Goal: Check status: Check status

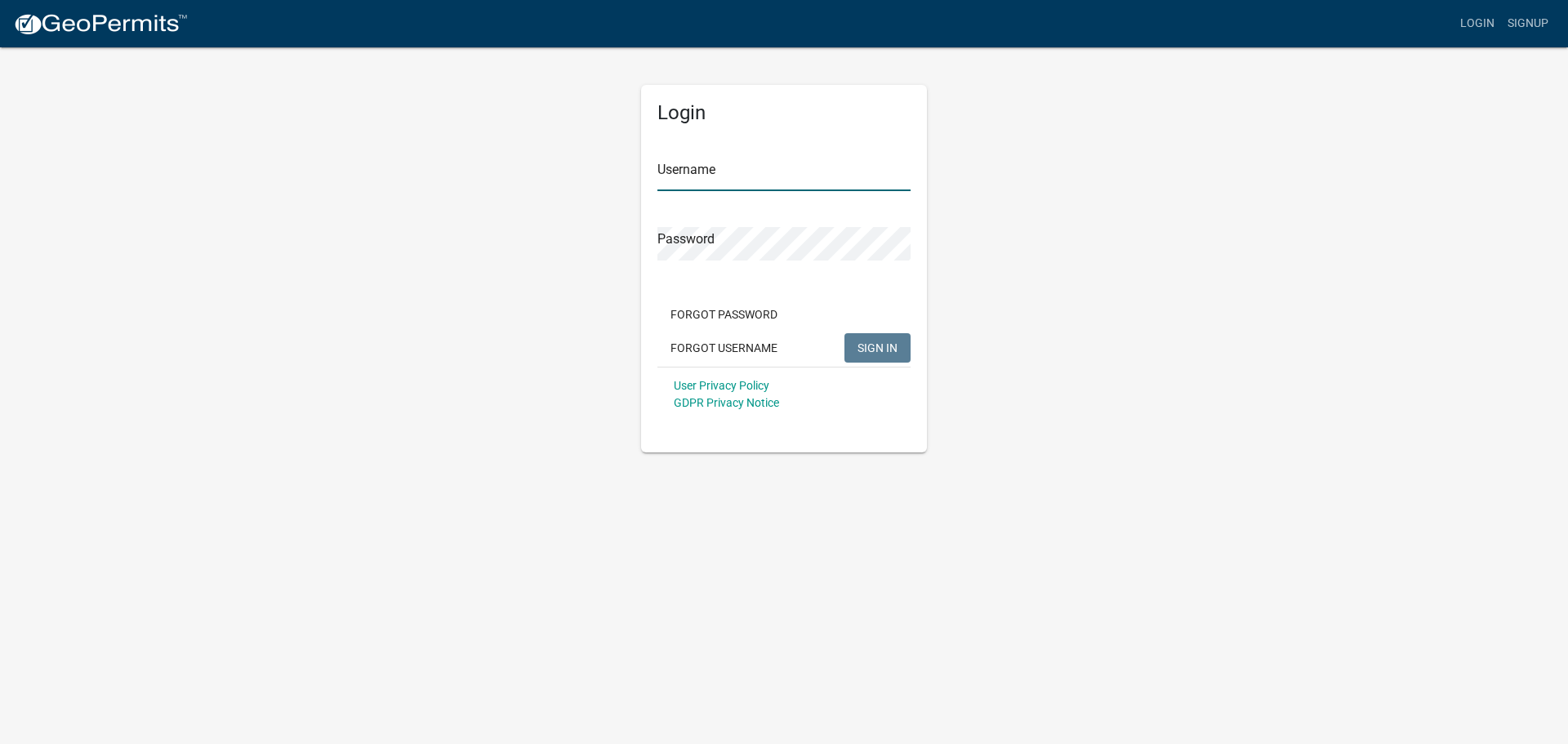
type input "AWFowerbaugh"
click at [888, 340] on button "SIGN IN" at bounding box center [878, 348] width 66 height 30
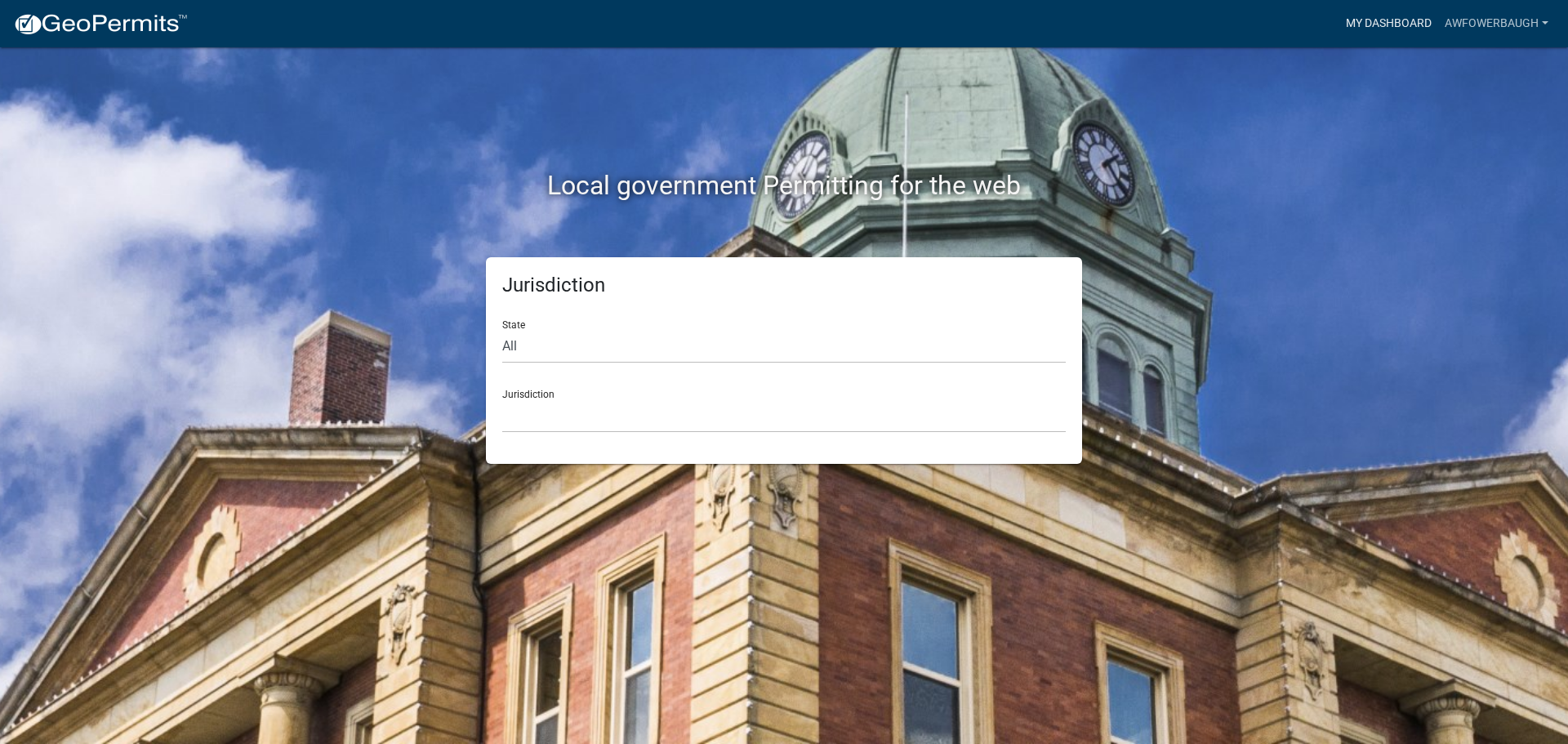
click at [1397, 21] on link "My Dashboard" at bounding box center [1388, 23] width 99 height 31
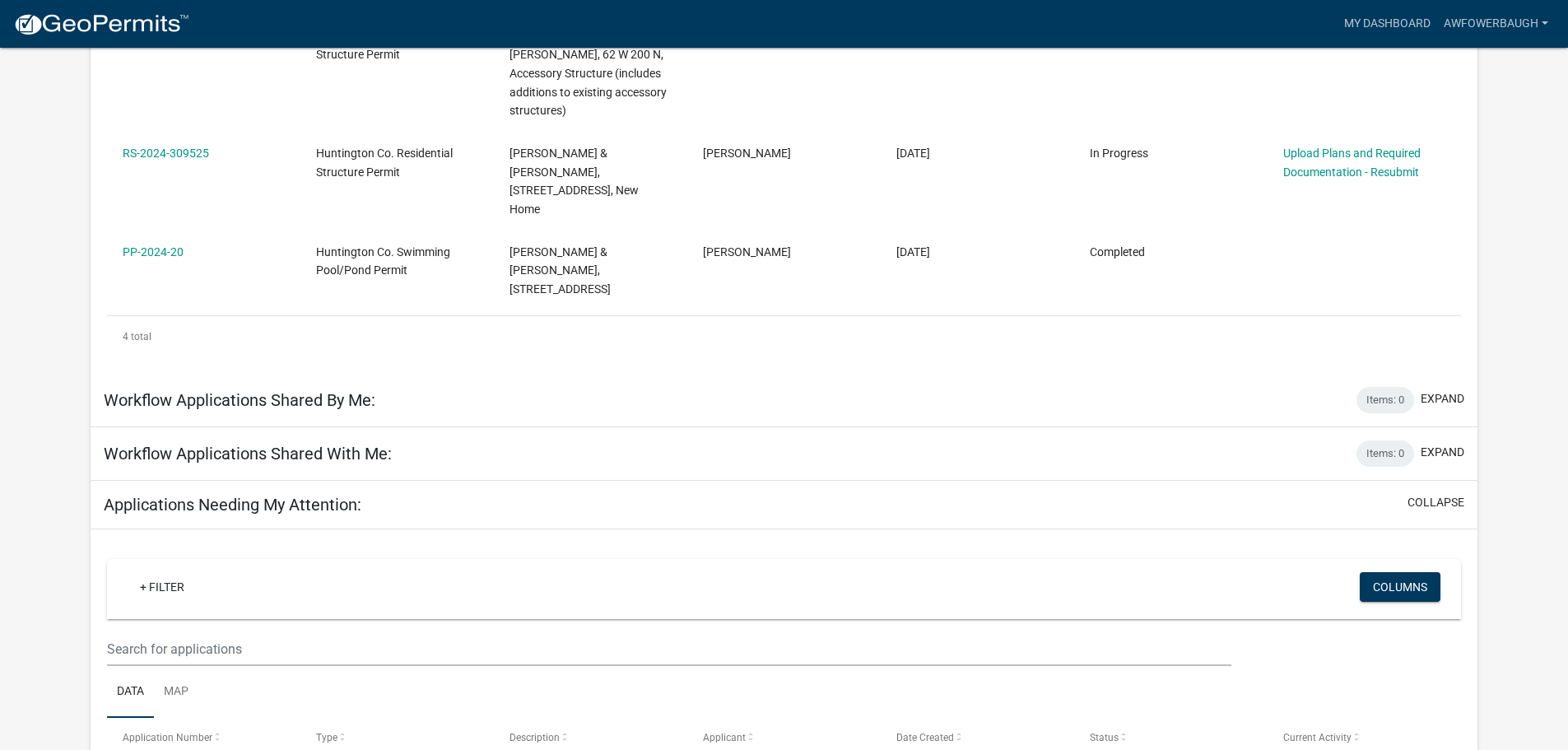
scroll to position [681, 0]
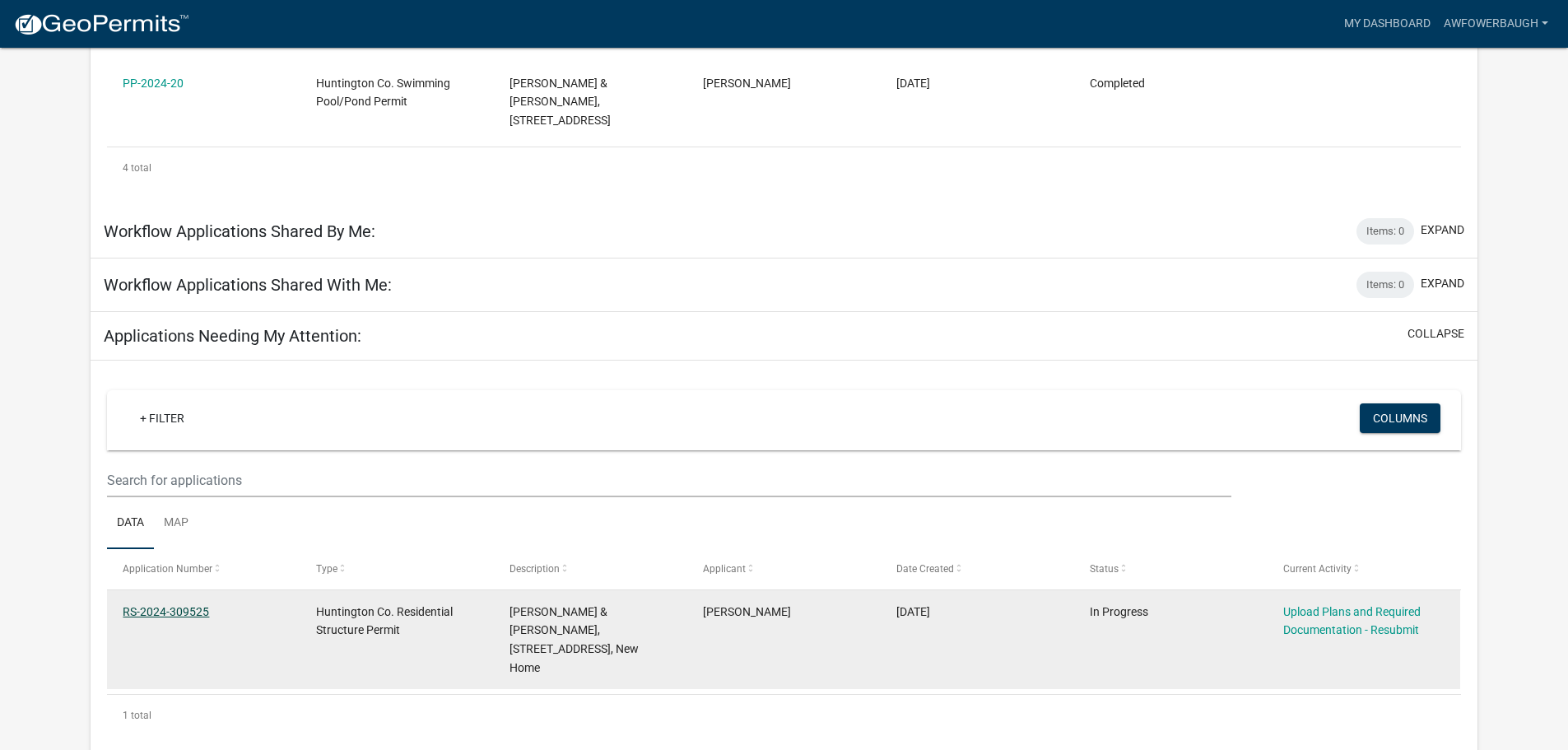
click at [143, 605] on link "RS-2024-309525" at bounding box center [166, 611] width 87 height 14
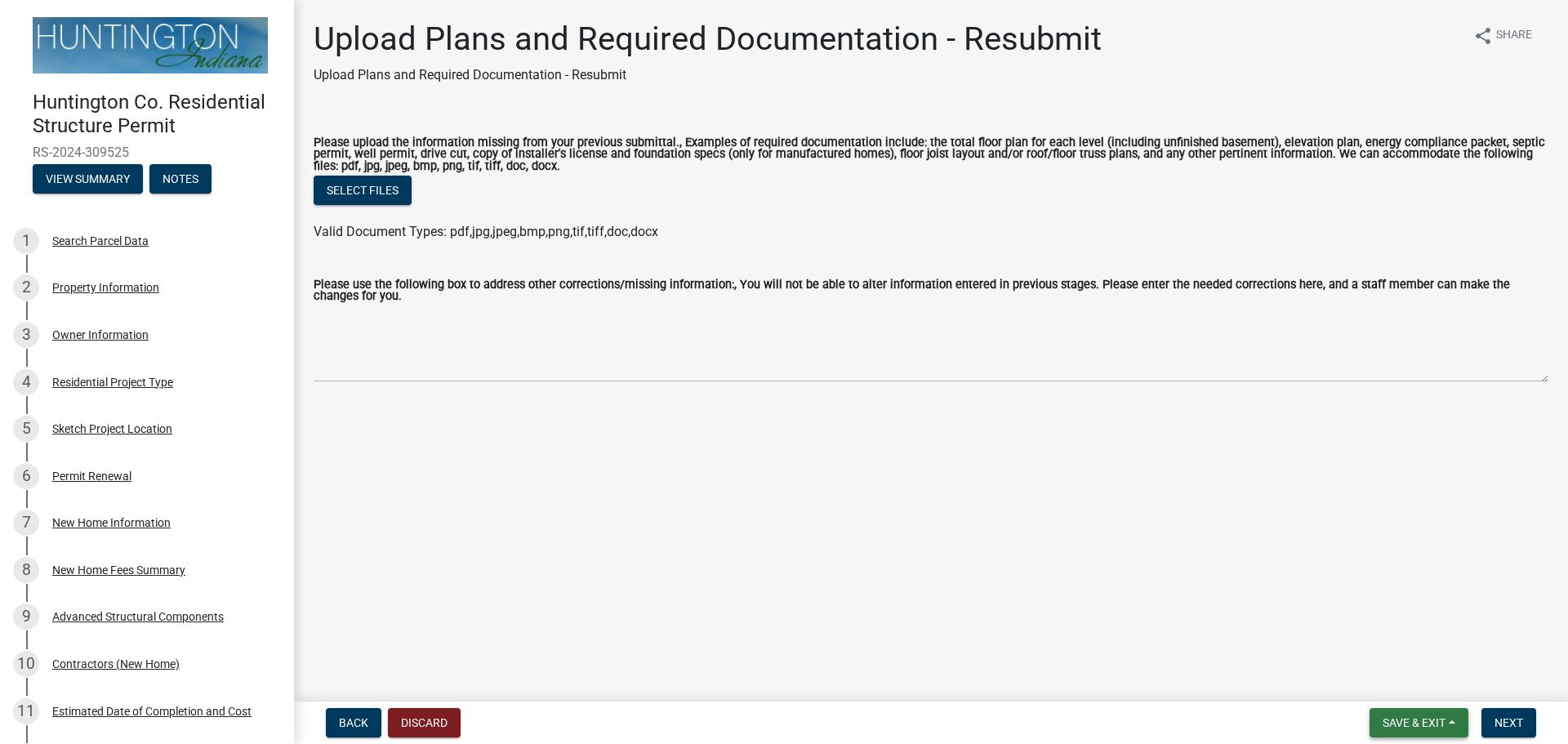
click at [1445, 719] on span "Save & Exit" at bounding box center [1414, 723] width 63 height 13
click at [1412, 685] on button "Save & Exit" at bounding box center [1403, 681] width 131 height 39
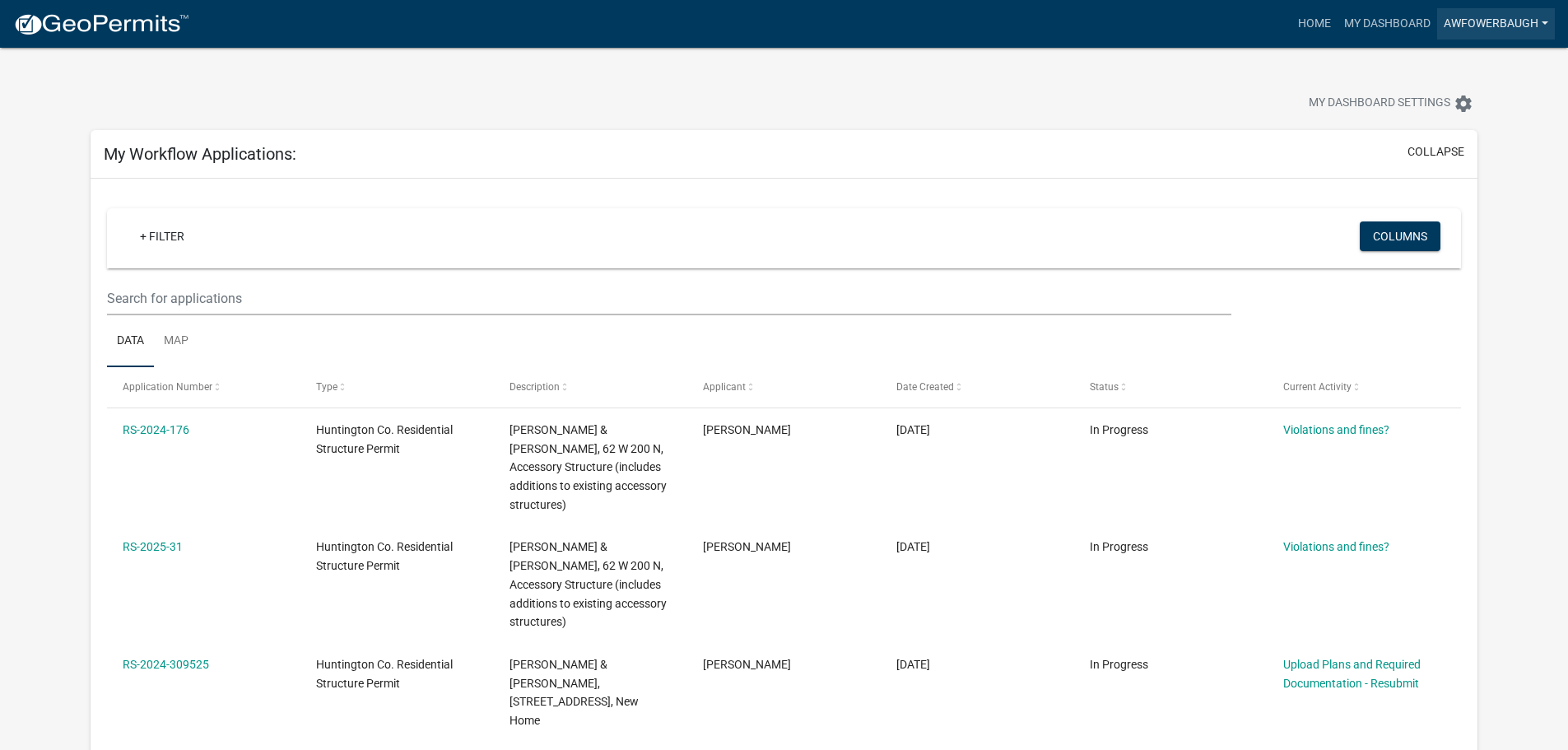
click at [1494, 28] on link "AWFowerbaugh" at bounding box center [1496, 23] width 118 height 32
click at [1471, 123] on link "Logout" at bounding box center [1489, 121] width 132 height 40
